Goal: Task Accomplishment & Management: Complete application form

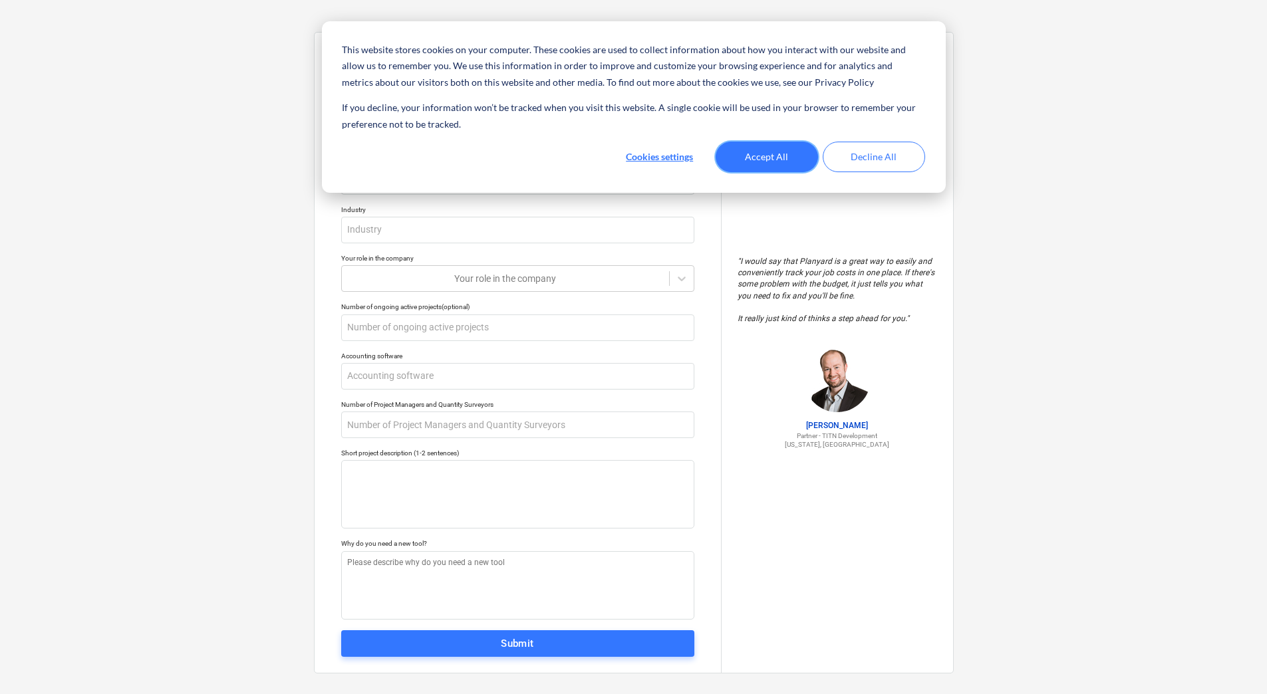
click at [791, 161] on button "Accept All" at bounding box center [766, 157] width 102 height 31
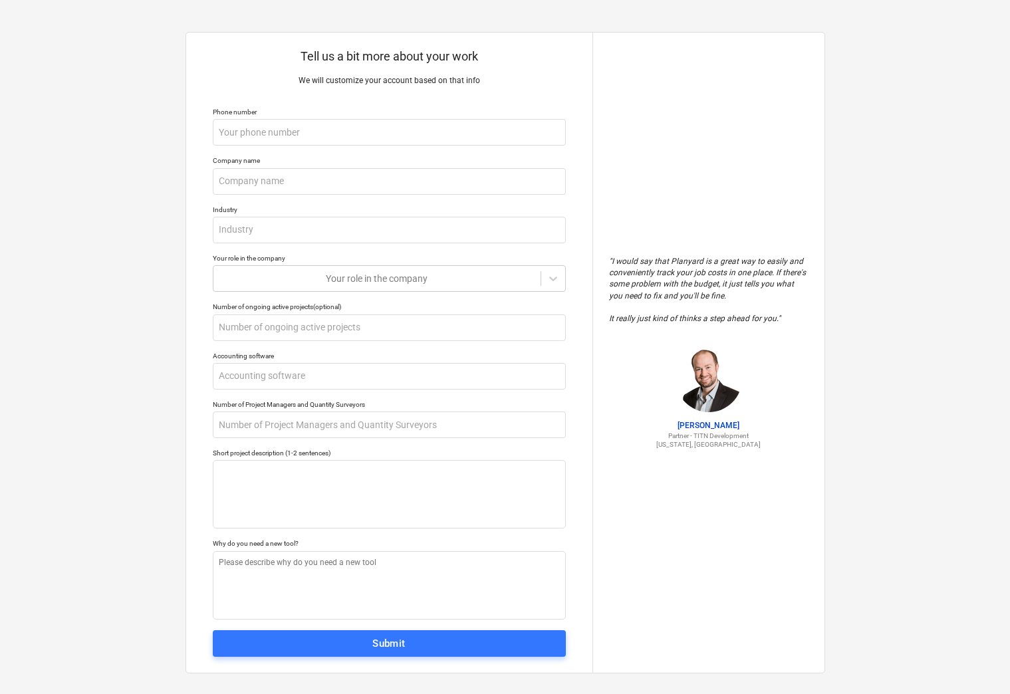
type textarea "x"
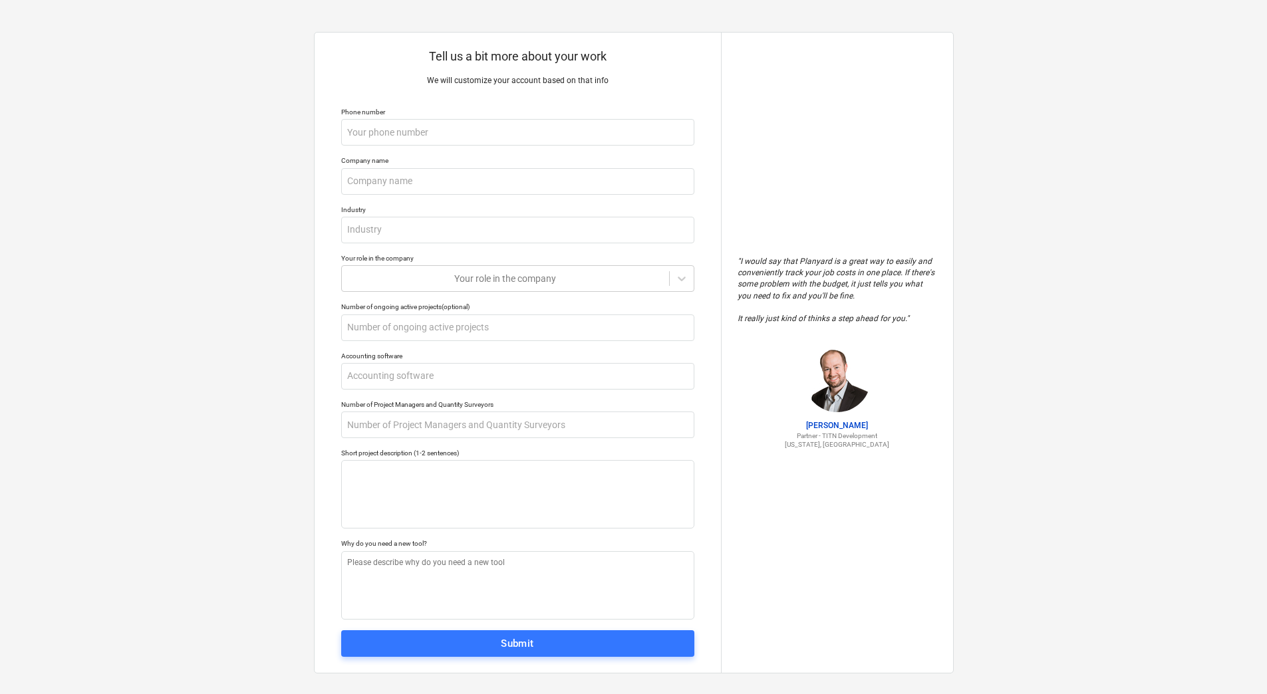
drag, startPoint x: 902, startPoint y: 0, endPoint x: 971, endPoint y: 86, distance: 110.3
click at [964, 91] on div "Tell us a bit more about your work We will customize your account based on that…" at bounding box center [633, 353] width 1267 height 706
click at [1218, 127] on div "Tell us a bit more about your work We will customize your account based on that…" at bounding box center [633, 353] width 1267 height 706
